Goal: Book appointment/travel/reservation

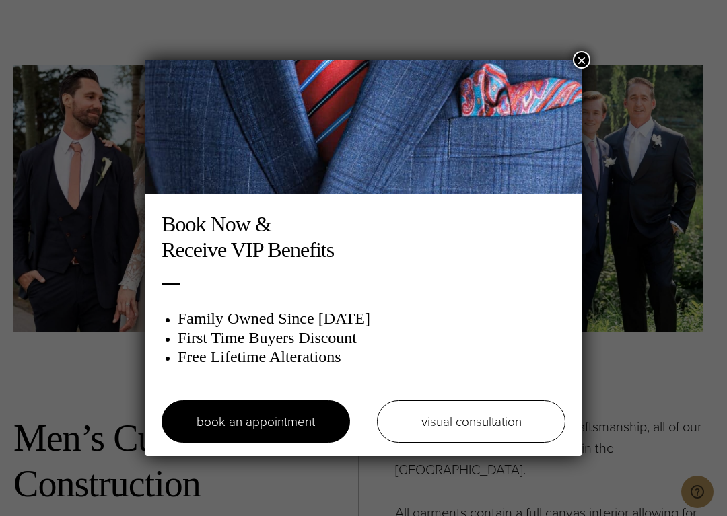
click at [69, 345] on div "Book Now & Receive VIP Benefits Family Owned Since 1913 First Time Buyers Disco…" at bounding box center [363, 258] width 727 height 516
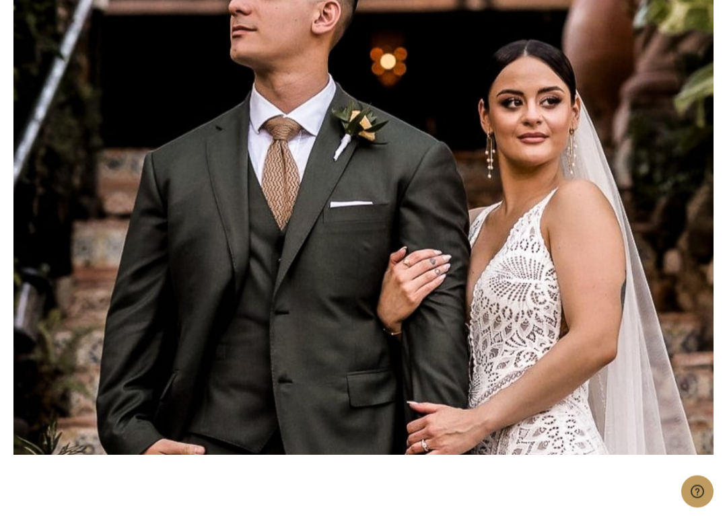
scroll to position [6039, 0]
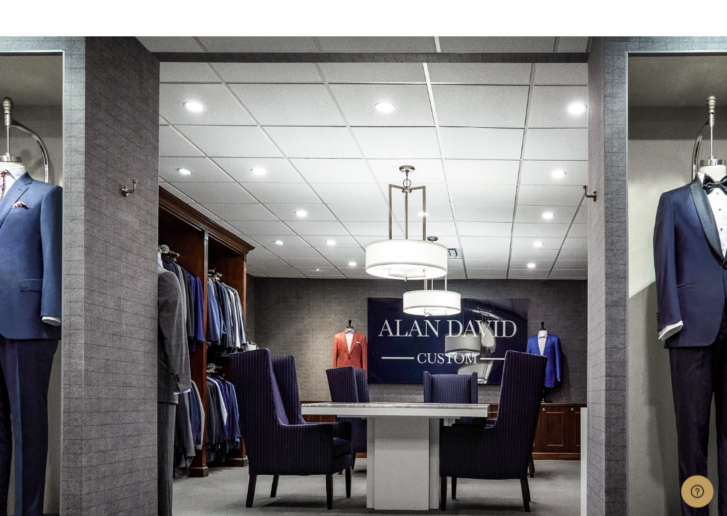
click at [98, 316] on div at bounding box center [363, 295] width 727 height 516
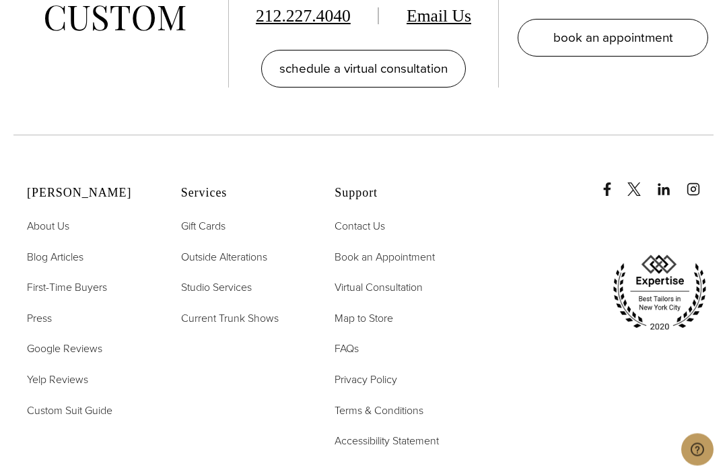
scroll to position [7290, 0]
click at [38, 218] on span "About Us" at bounding box center [48, 225] width 42 height 15
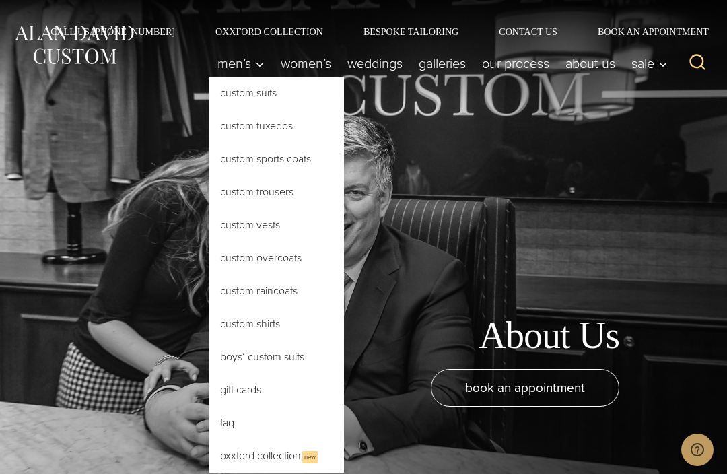
click at [216, 97] on link "Custom Suits" at bounding box center [276, 93] width 135 height 32
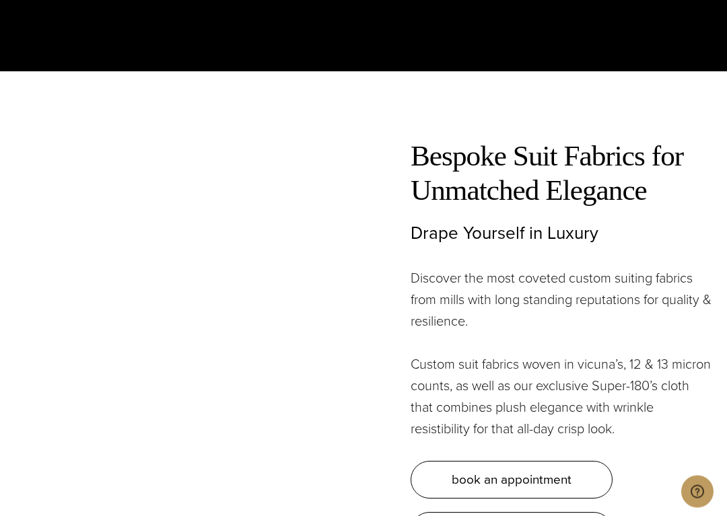
scroll to position [3316, 0]
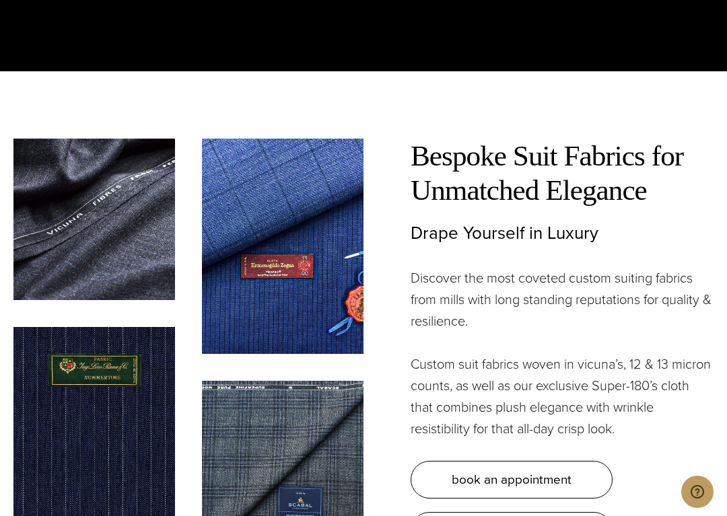
click at [66, 332] on img at bounding box center [93, 434] width 161 height 215
click at [66, 331] on img at bounding box center [93, 434] width 161 height 215
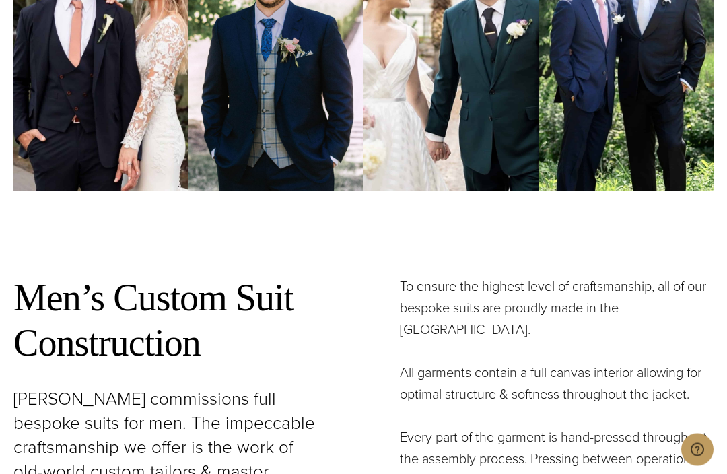
scroll to position [3987, 0]
